Goal: Check status: Check status

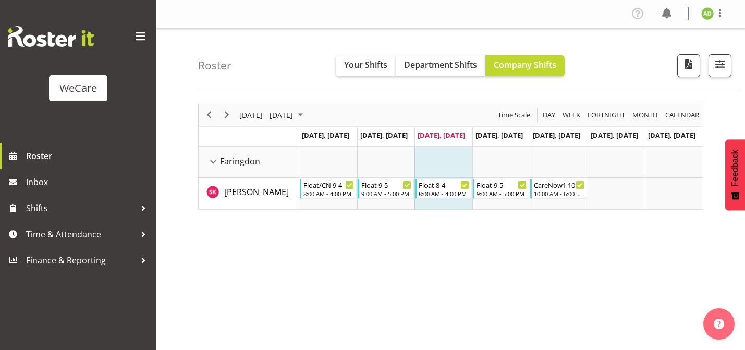
scroll to position [35, 0]
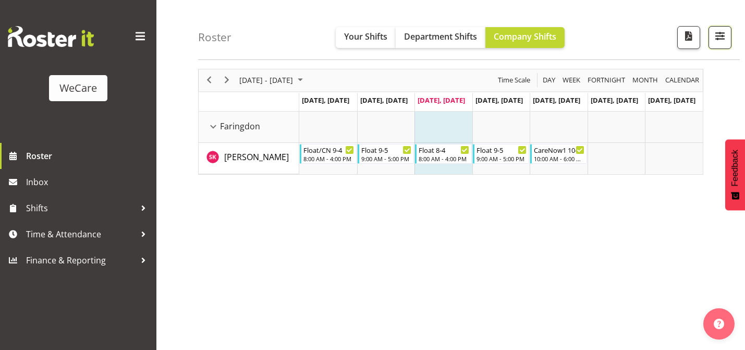
click at [727, 40] on button "button" at bounding box center [720, 37] width 23 height 23
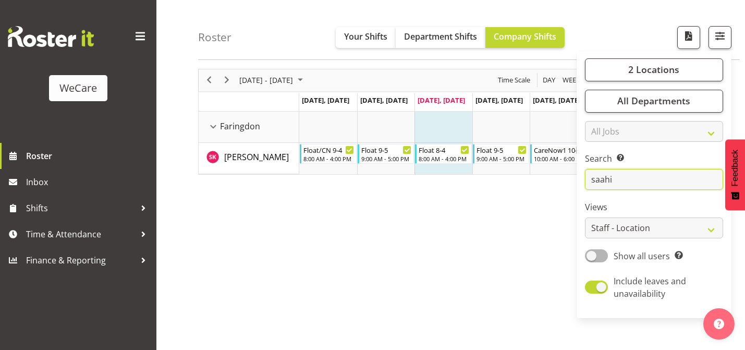
drag, startPoint x: 625, startPoint y: 183, endPoint x: 554, endPoint y: 183, distance: 70.9
click at [554, 183] on div "Roster Your Shifts Department Shifts Company Shifts 2 Locations Clear Business …" at bounding box center [450, 235] width 589 height 485
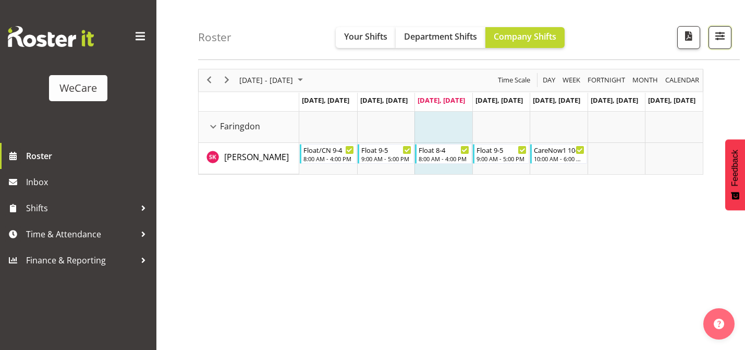
click at [731, 44] on button "button" at bounding box center [720, 37] width 23 height 23
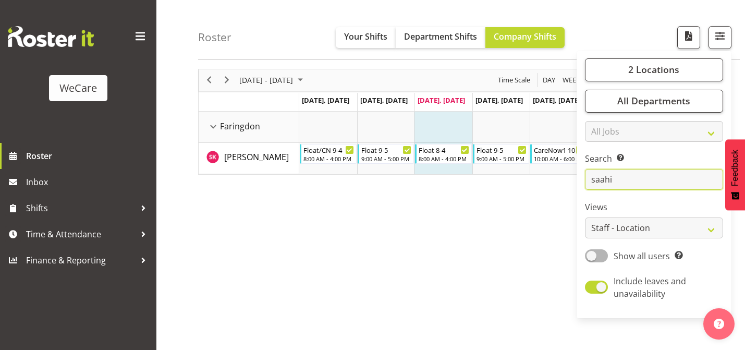
click at [639, 172] on input "saahi" at bounding box center [654, 179] width 138 height 21
click at [638, 179] on input "saahi" at bounding box center [654, 179] width 138 height 21
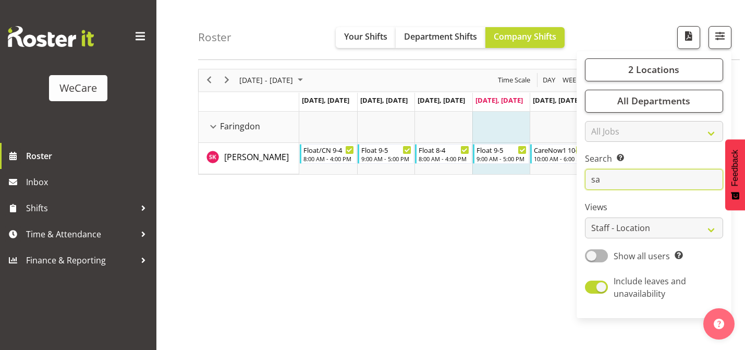
type input "s"
type input "aleea"
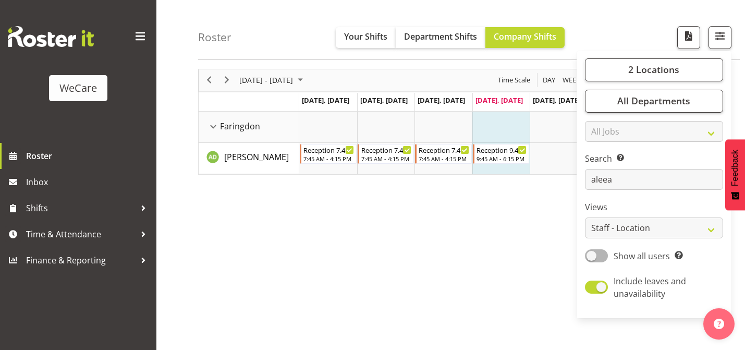
click at [400, 258] on div "[DATE] - [DATE] [DATE] Day Week Fortnight Month calendar Month Agenda Time Scal…" at bounding box center [471, 269] width 547 height 417
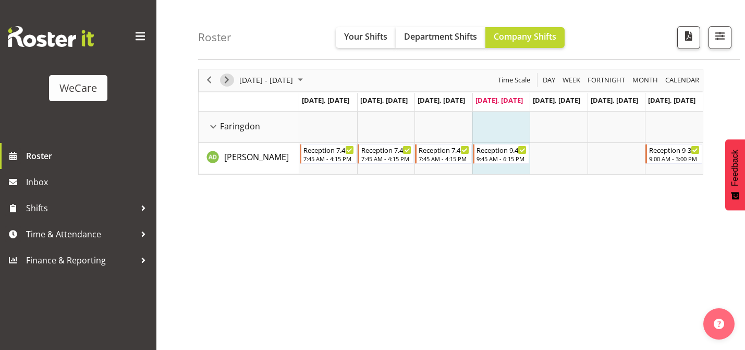
click at [229, 86] on div "next period" at bounding box center [227, 80] width 18 height 22
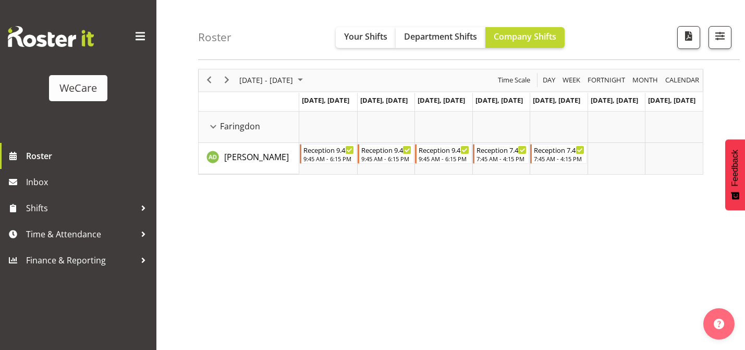
click at [229, 86] on div "next period" at bounding box center [227, 80] width 18 height 22
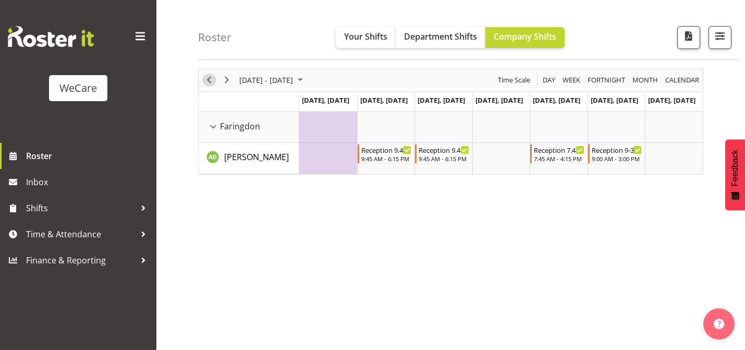
click at [208, 85] on span "Previous" at bounding box center [209, 80] width 13 height 13
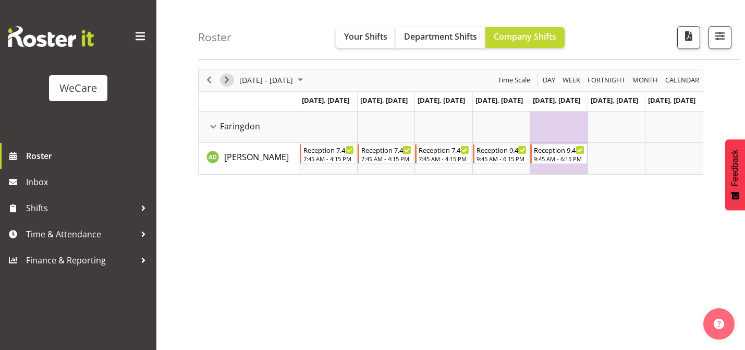
click at [225, 83] on span "Next" at bounding box center [227, 80] width 13 height 13
